Goal: Task Accomplishment & Management: Use online tool/utility

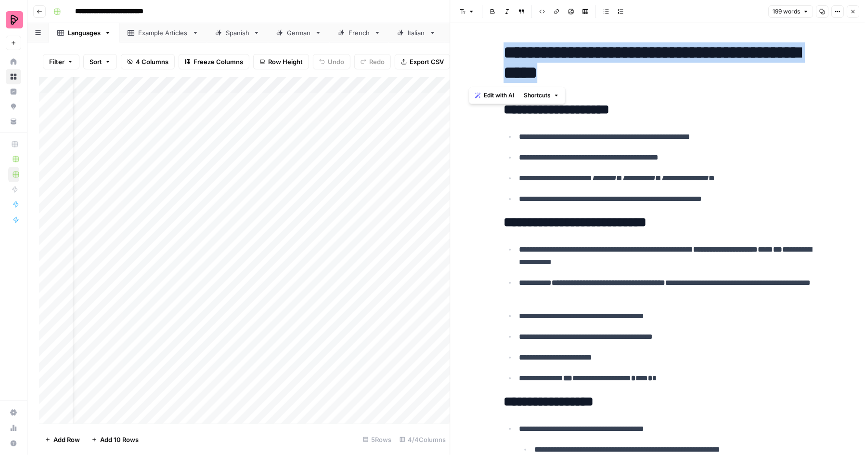
scroll to position [0, 29]
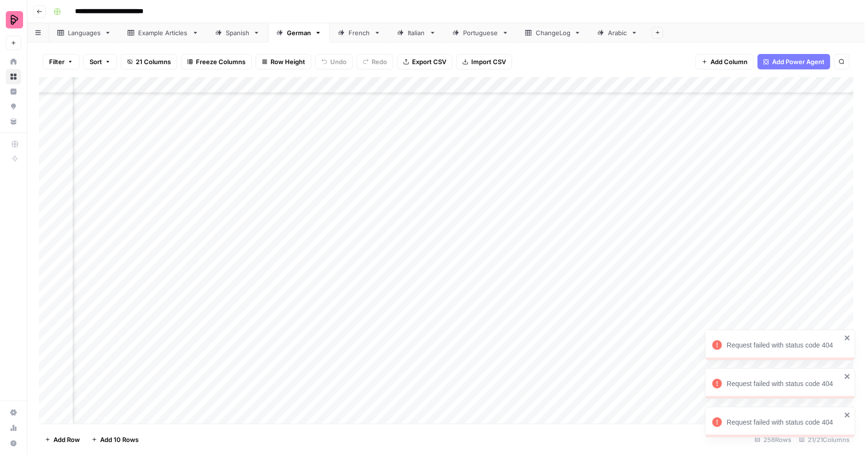
scroll to position [3804, 586]
click at [469, 85] on div "Add Column" at bounding box center [446, 250] width 815 height 346
click at [295, 86] on div "Add Column" at bounding box center [446, 250] width 815 height 346
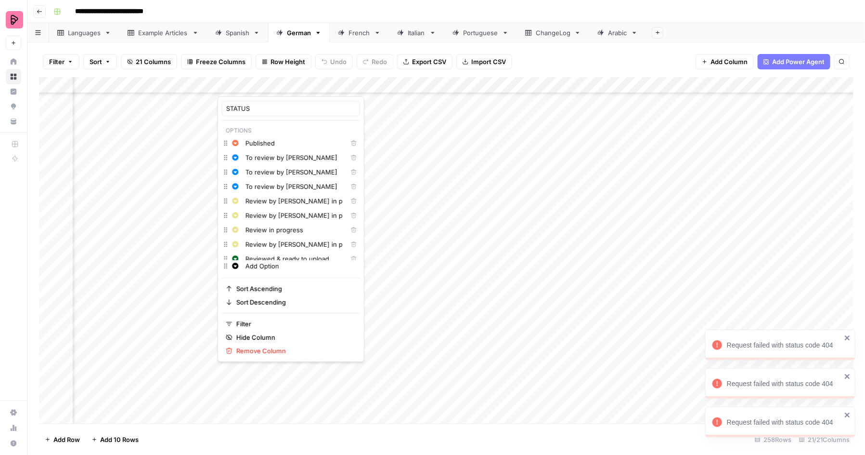
click at [238, 36] on div "Spanish" at bounding box center [238, 33] width 24 height 10
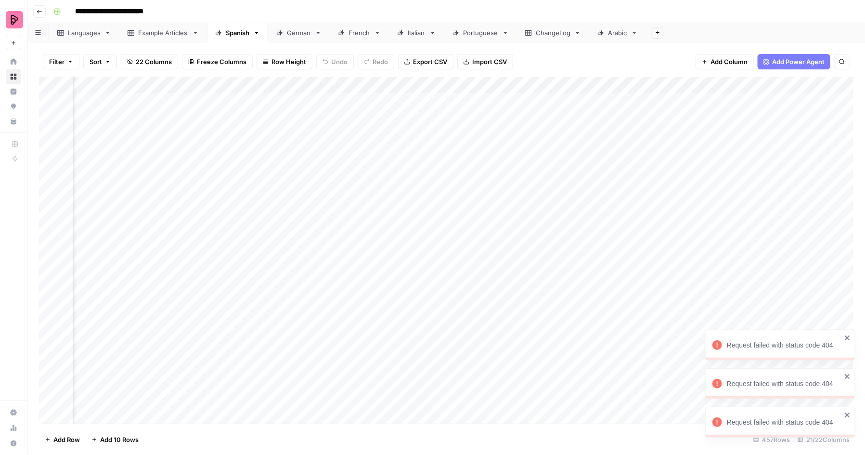
scroll to position [0, 181]
click at [543, 83] on div "Add Column" at bounding box center [446, 250] width 815 height 346
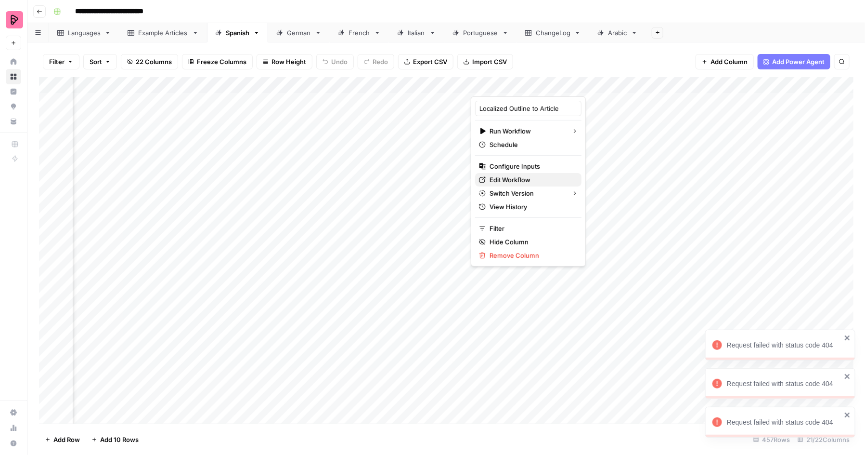
click at [522, 180] on span "Edit Workflow" at bounding box center [532, 180] width 84 height 10
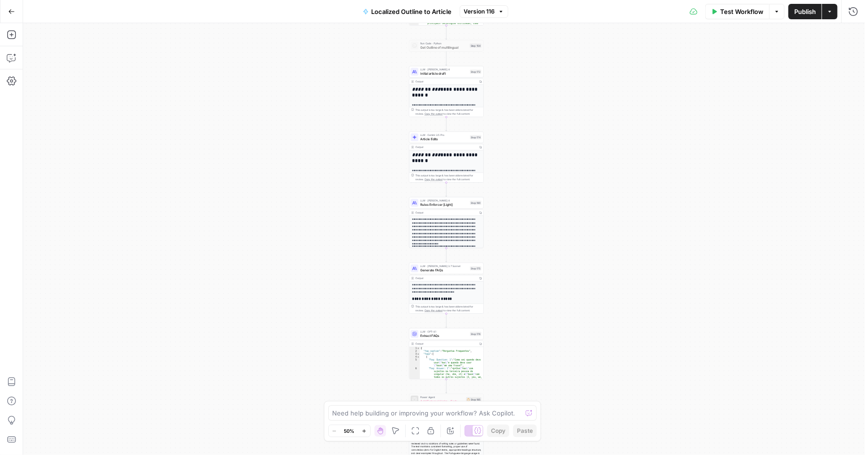
click at [12, 12] on icon "button" at bounding box center [11, 11] width 7 height 7
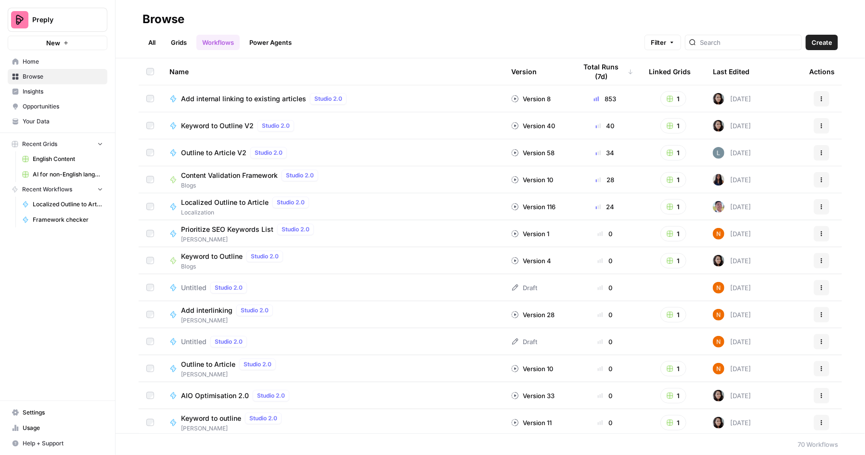
click at [57, 70] on link "Browse" at bounding box center [58, 76] width 100 height 15
click at [65, 172] on span "AI for non-English languages" at bounding box center [68, 174] width 70 height 9
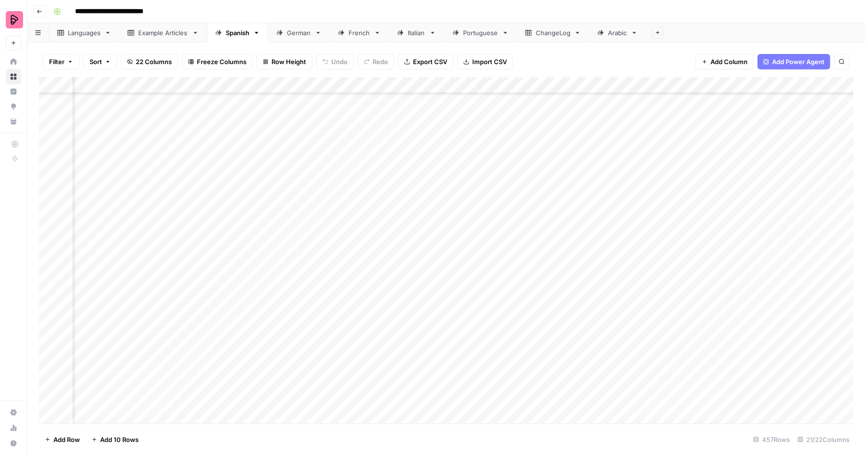
scroll to position [7167, 0]
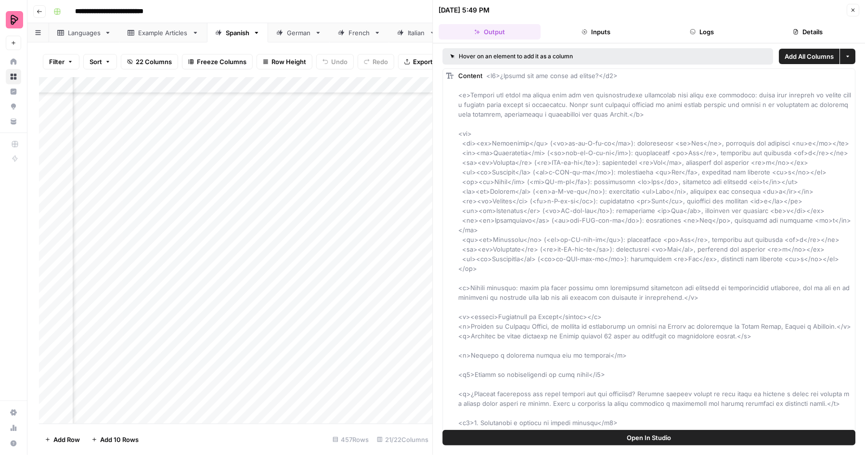
click at [702, 28] on button "Logs" at bounding box center [702, 31] width 102 height 15
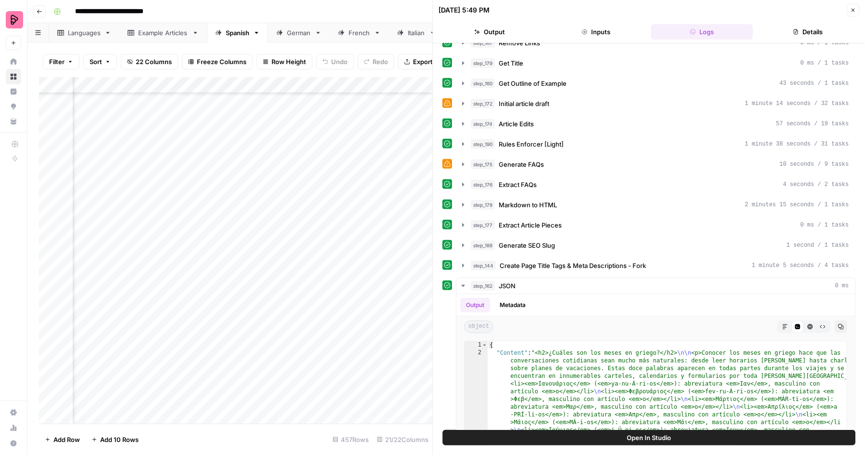
scroll to position [297, 0]
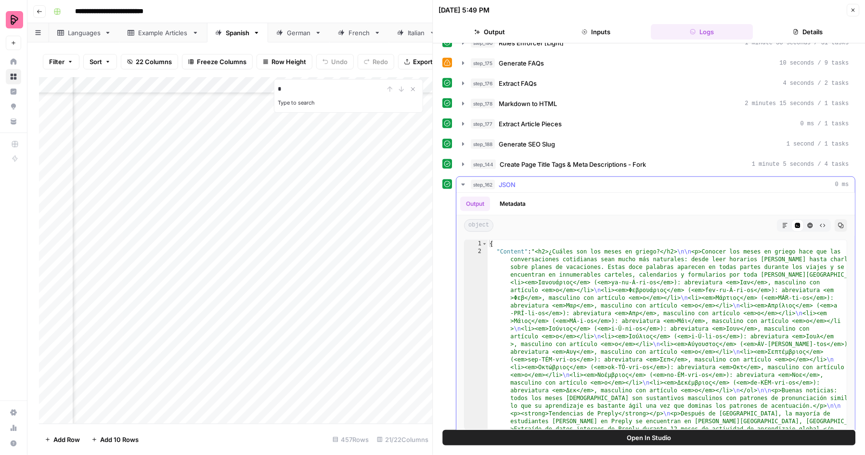
type input "*"
click at [414, 91] on icon "Close Search" at bounding box center [413, 89] width 8 height 8
click at [241, 269] on div "Add Column" at bounding box center [236, 250] width 394 height 346
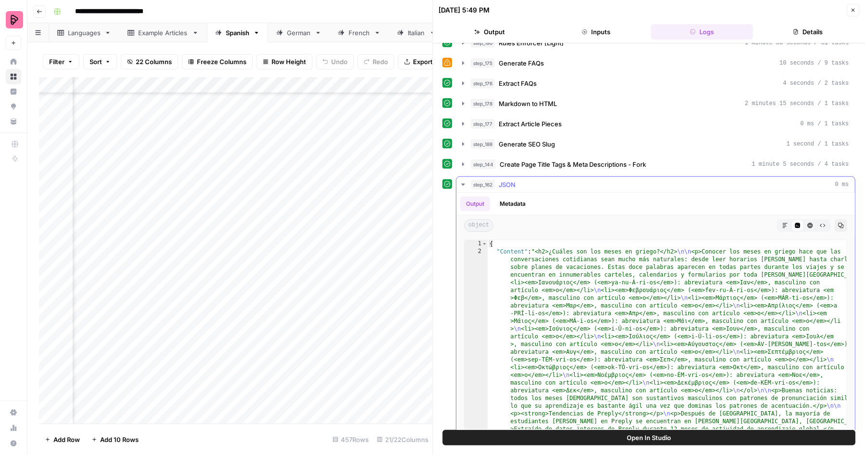
click at [515, 197] on button "Metadata" at bounding box center [514, 203] width 38 height 14
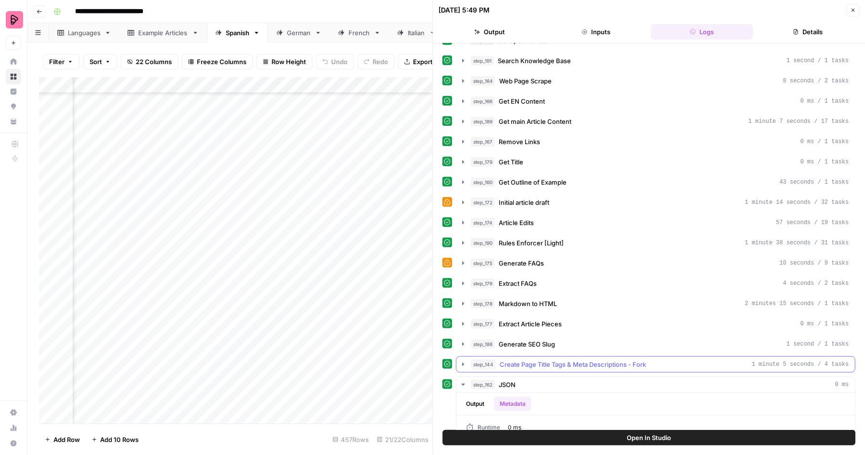
scroll to position [152, 0]
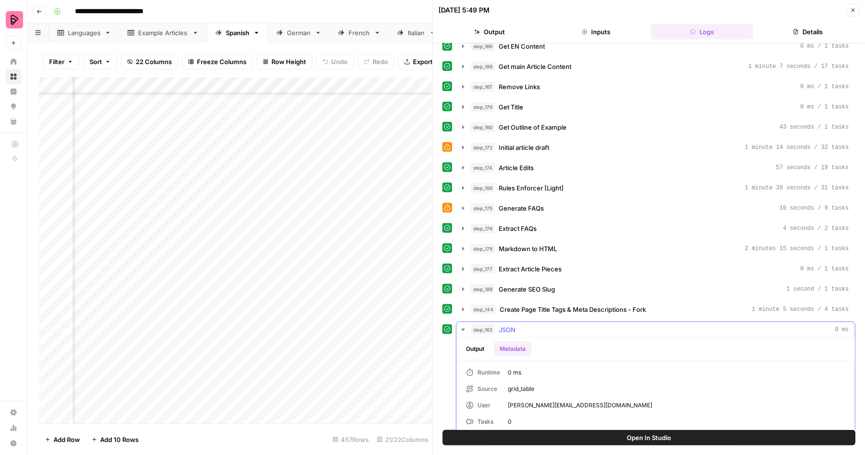
click at [474, 343] on button "Output" at bounding box center [476, 348] width 30 height 14
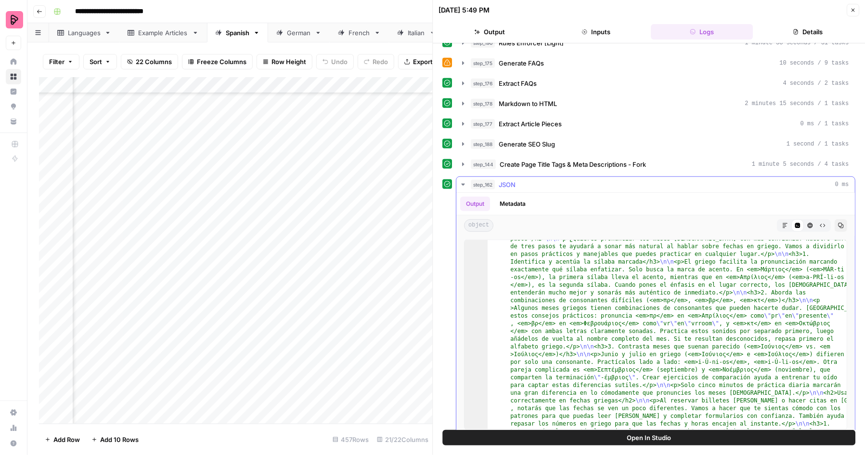
scroll to position [206, 0]
type textarea "**********"
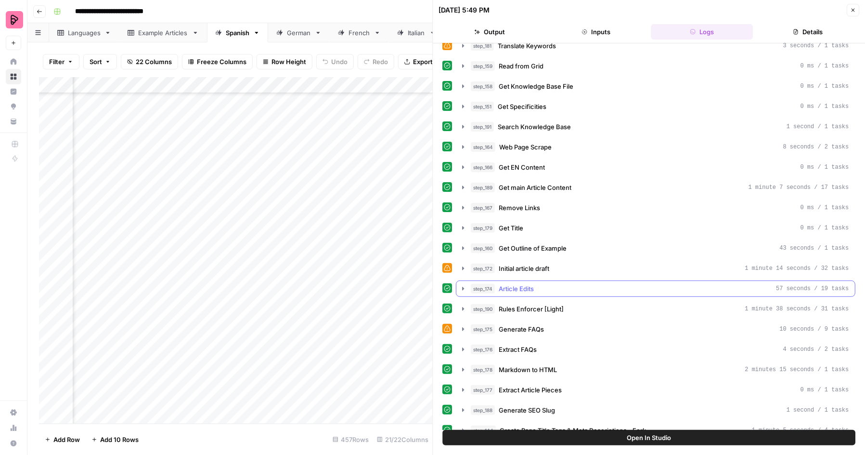
scroll to position [0, 0]
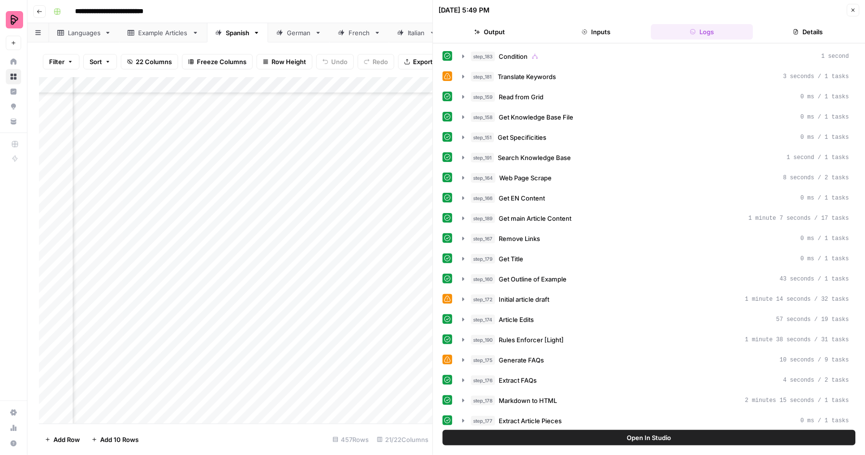
click at [622, 27] on button "Inputs" at bounding box center [596, 31] width 102 height 15
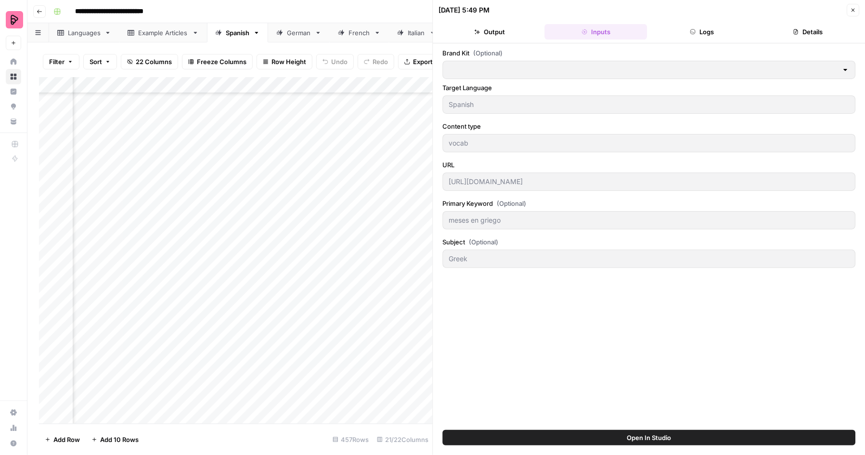
type input "Preply (EN)"
click at [678, 31] on button "Logs" at bounding box center [702, 31] width 102 height 15
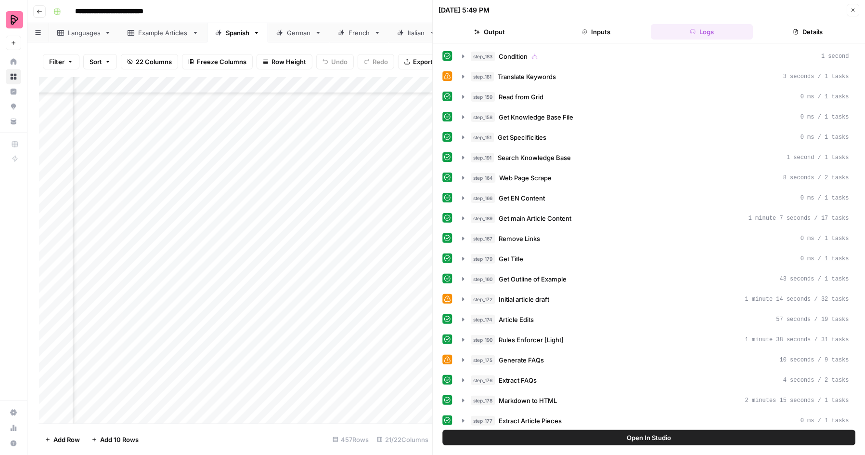
click at [513, 31] on button "Output" at bounding box center [490, 31] width 102 height 15
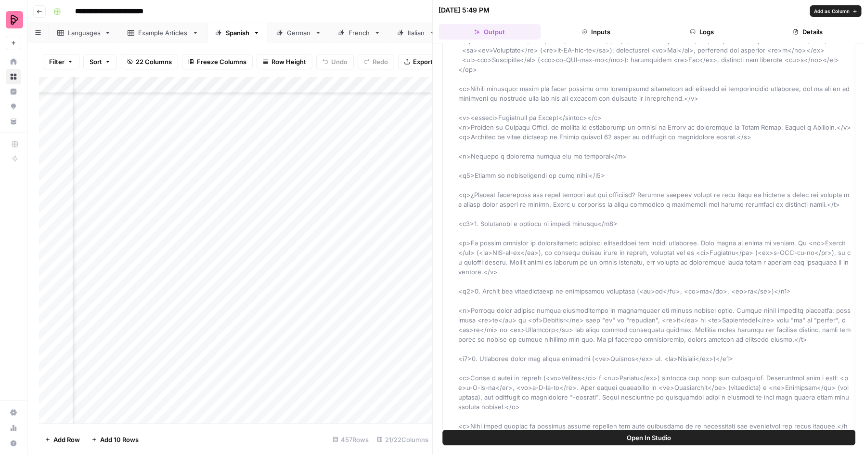
scroll to position [273, 0]
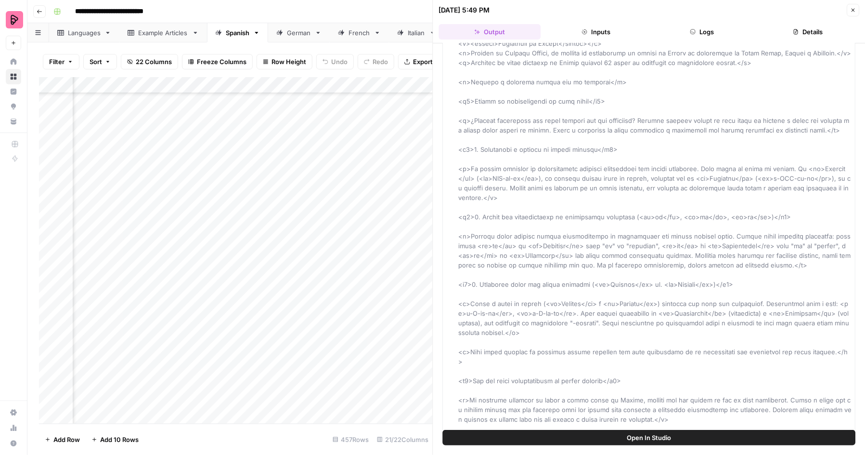
click at [699, 30] on button "Logs" at bounding box center [702, 31] width 102 height 15
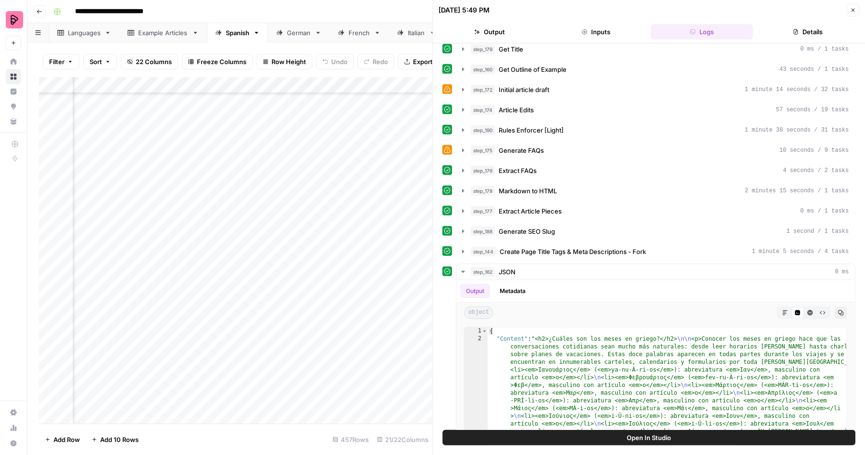
scroll to position [212, 0]
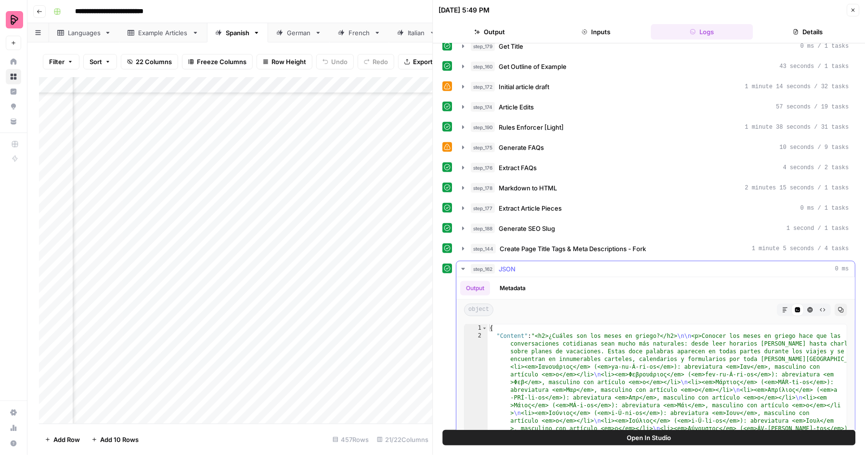
click at [461, 265] on icon "button" at bounding box center [464, 269] width 8 height 8
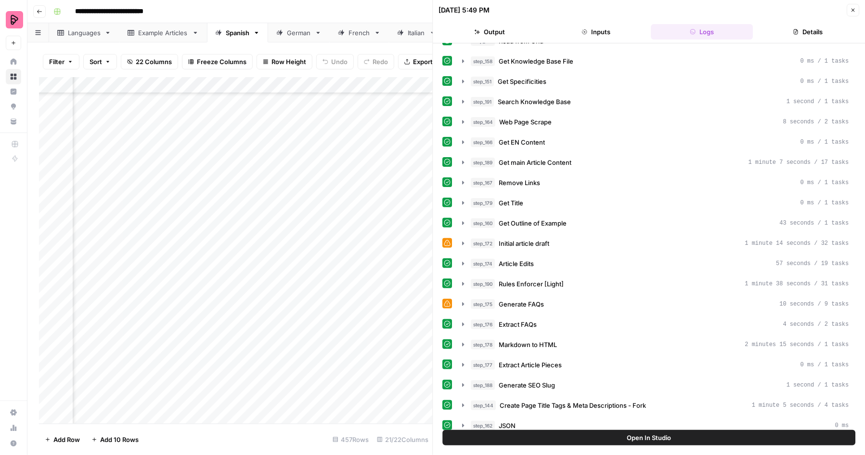
scroll to position [7167, 1116]
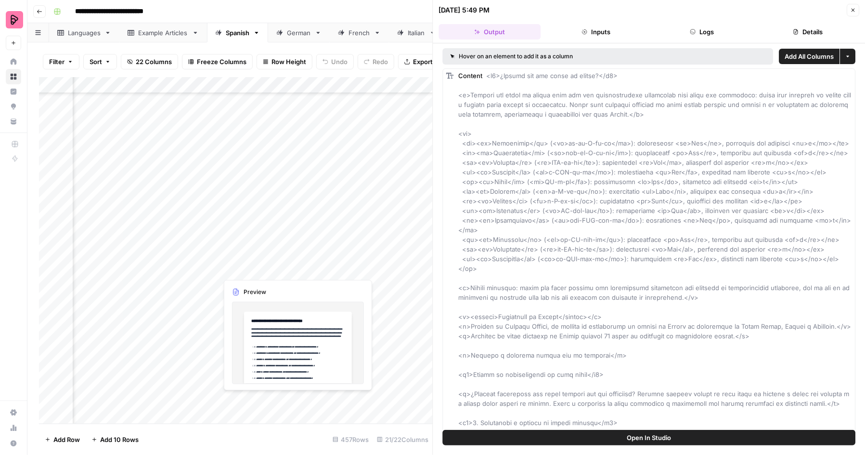
scroll to position [7167, 1120]
click at [296, 273] on div "Add Column" at bounding box center [236, 250] width 394 height 346
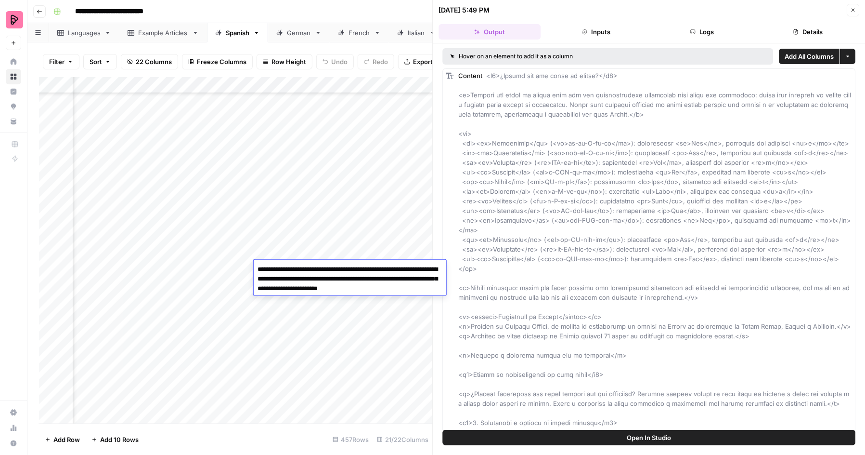
click at [296, 273] on textarea "**********" at bounding box center [350, 278] width 193 height 33
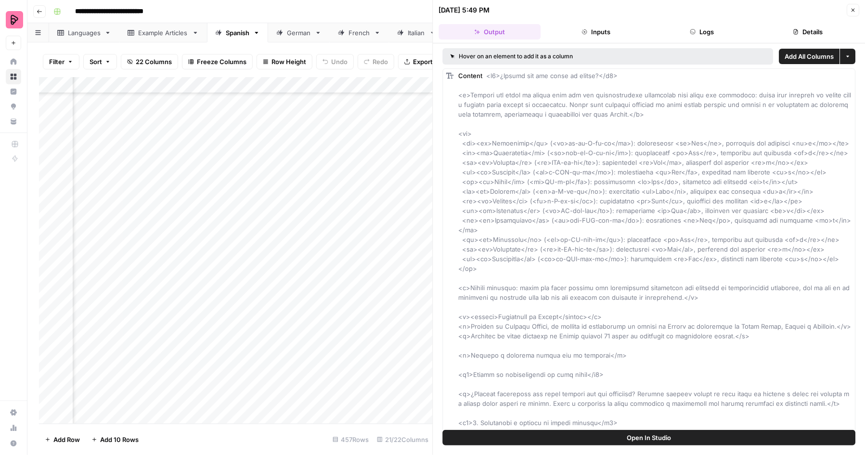
click at [855, 9] on icon "button" at bounding box center [853, 10] width 6 height 6
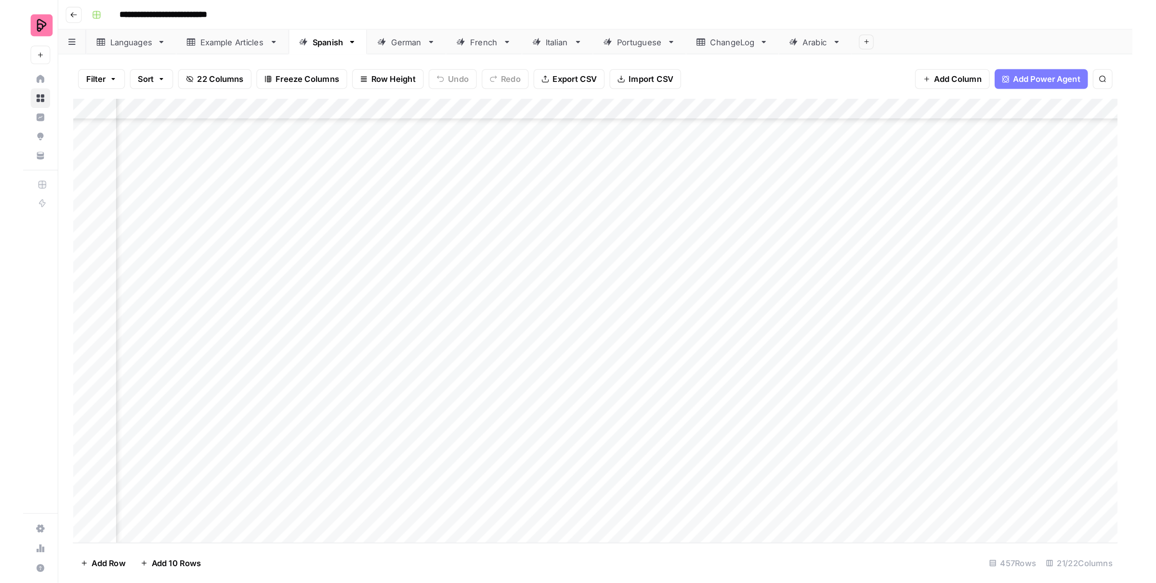
scroll to position [7167, 839]
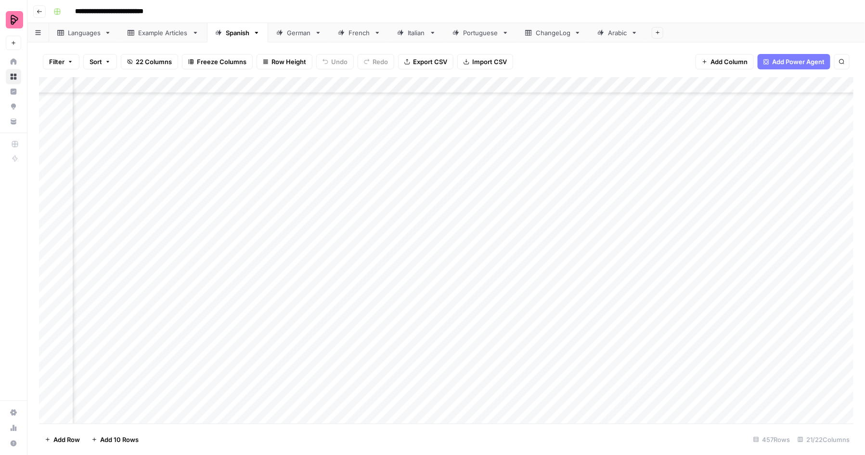
click at [315, 335] on div "Add Column" at bounding box center [446, 250] width 815 height 346
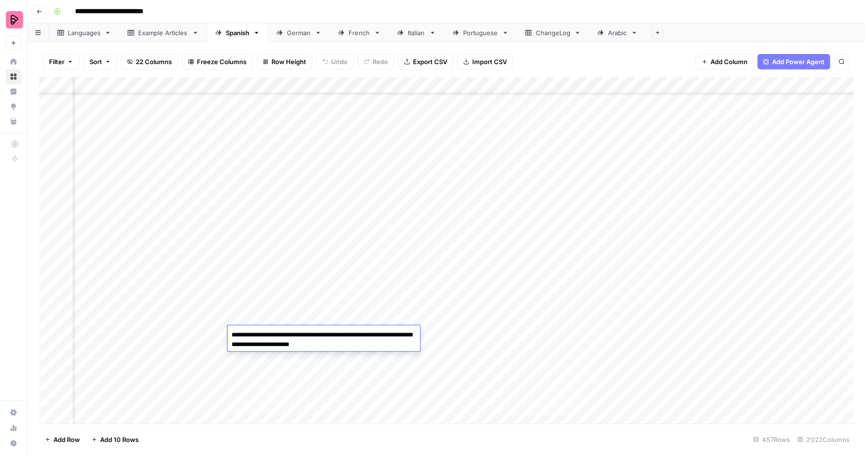
click at [296, 375] on div "Add Column" at bounding box center [446, 250] width 815 height 346
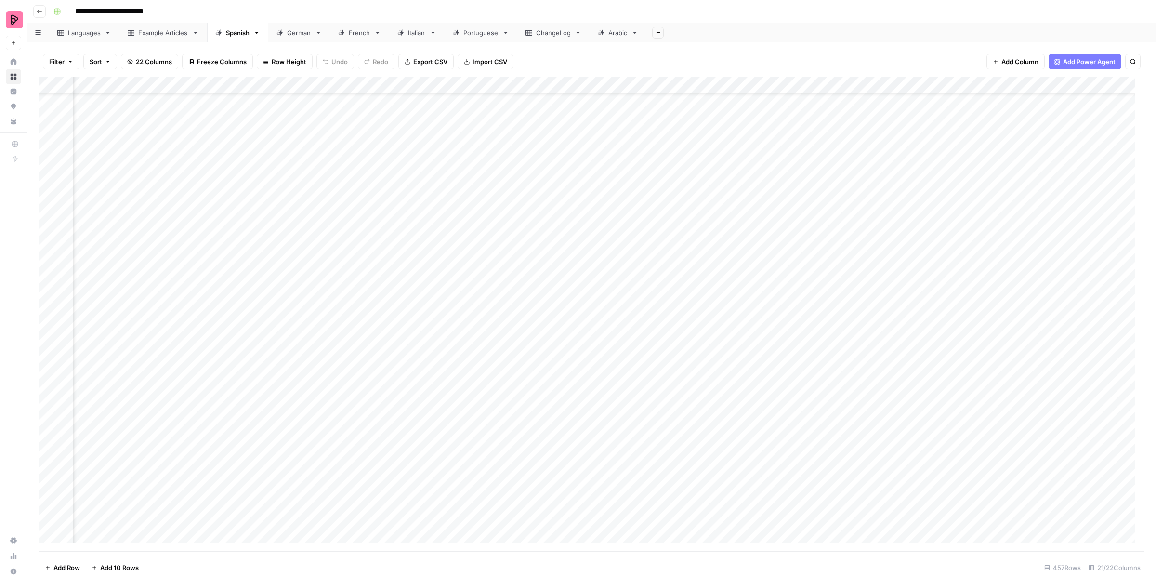
scroll to position [7048, 839]
click at [348, 32] on div "French" at bounding box center [354, 33] width 32 height 10
click at [295, 32] on div "German" at bounding box center [299, 33] width 24 height 10
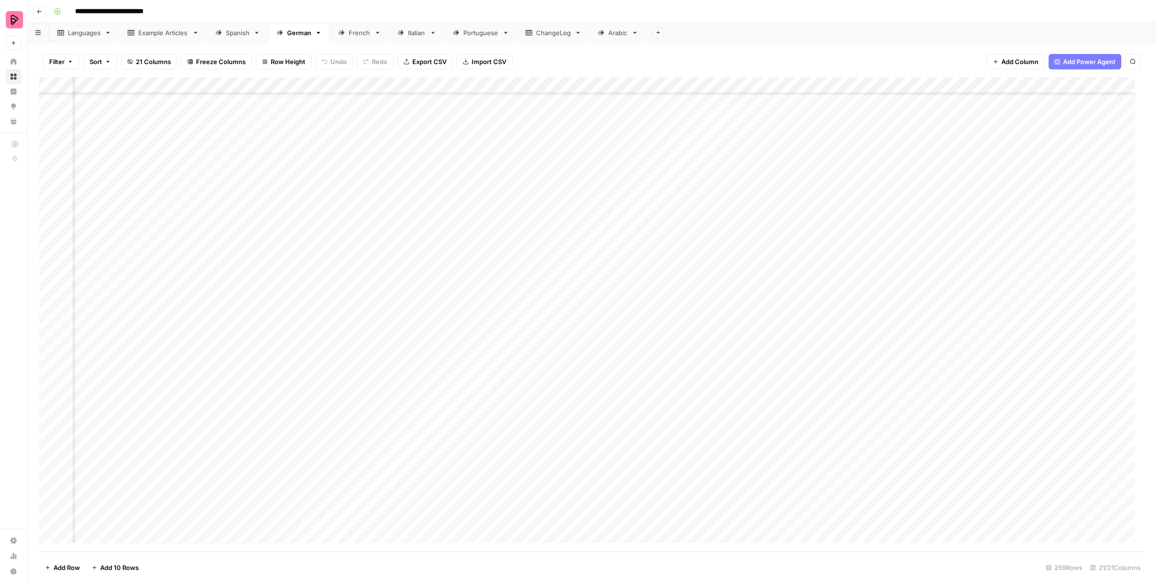
scroll to position [3806, 464]
click at [735, 310] on div "Add Column" at bounding box center [591, 314] width 1105 height 474
click at [738, 324] on div "Add Column" at bounding box center [591, 314] width 1105 height 474
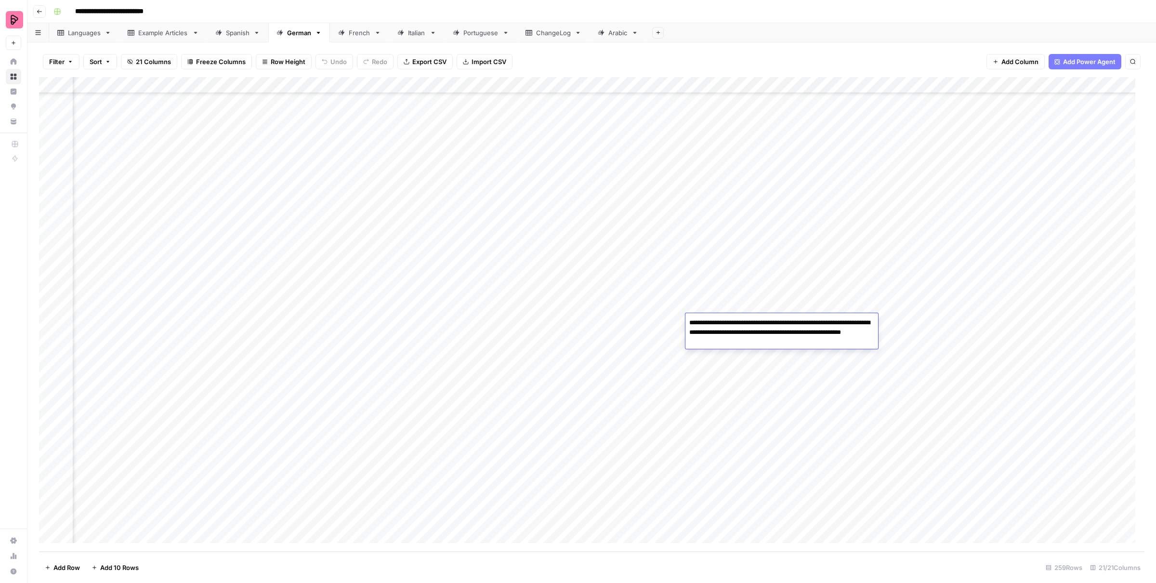
drag, startPoint x: 820, startPoint y: 321, endPoint x: 711, endPoint y: 329, distance: 108.7
click at [711, 329] on textarea "**********" at bounding box center [781, 332] width 193 height 33
click at [708, 401] on div "Add Column" at bounding box center [591, 314] width 1105 height 474
click at [707, 400] on div "Add Column" at bounding box center [591, 314] width 1105 height 474
click at [728, 431] on div "Add Column" at bounding box center [591, 314] width 1105 height 474
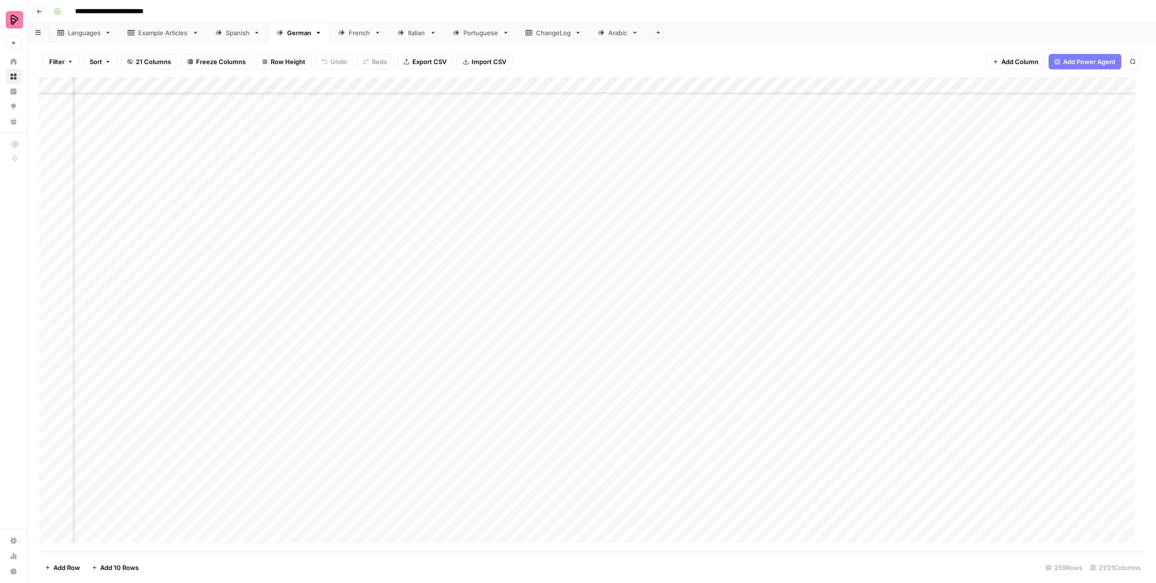
click at [728, 431] on div "Add Column" at bounding box center [591, 314] width 1105 height 474
click at [738, 465] on div "Add Column" at bounding box center [591, 314] width 1105 height 474
click at [735, 447] on div "Add Column" at bounding box center [591, 314] width 1105 height 474
click at [734, 480] on div "Add Column" at bounding box center [591, 314] width 1105 height 474
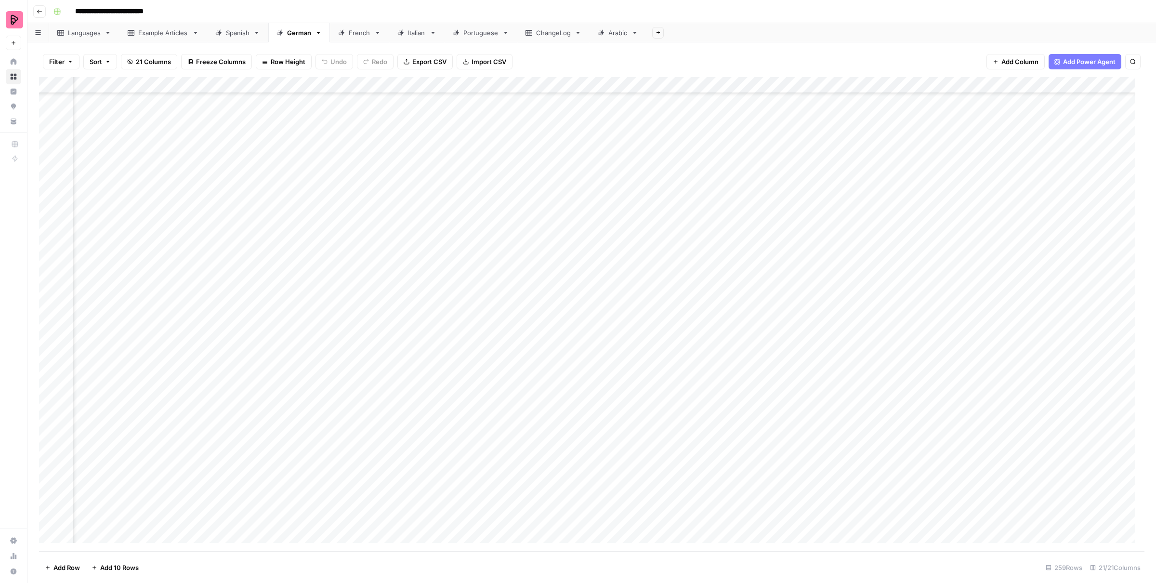
click at [734, 480] on div "Add Column" at bounding box center [591, 314] width 1105 height 474
click at [737, 463] on div "Add Column" at bounding box center [591, 314] width 1105 height 474
click at [546, 34] on div "ChangeLog" at bounding box center [553, 33] width 35 height 10
